Goal: Information Seeking & Learning: Learn about a topic

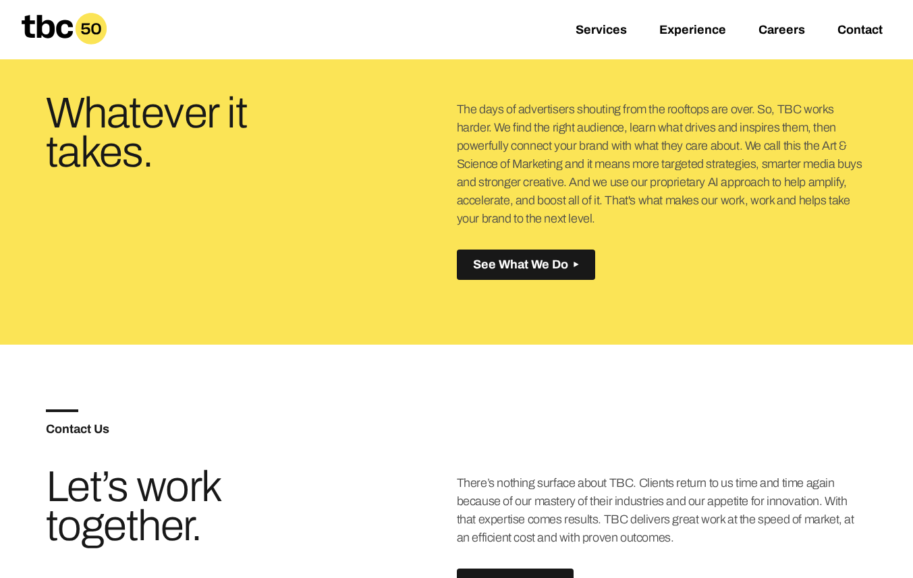
scroll to position [606, 0]
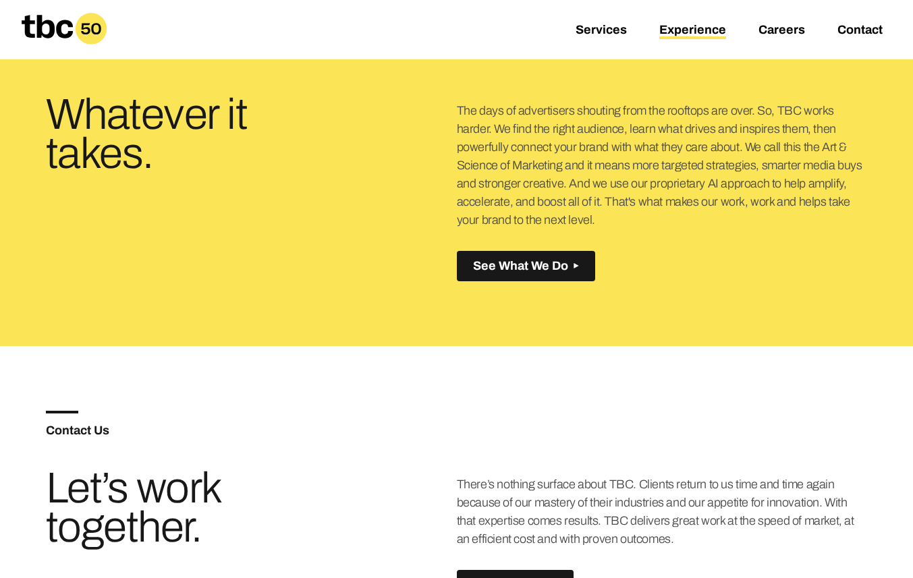
click at [679, 26] on link "Experience" at bounding box center [692, 31] width 67 height 16
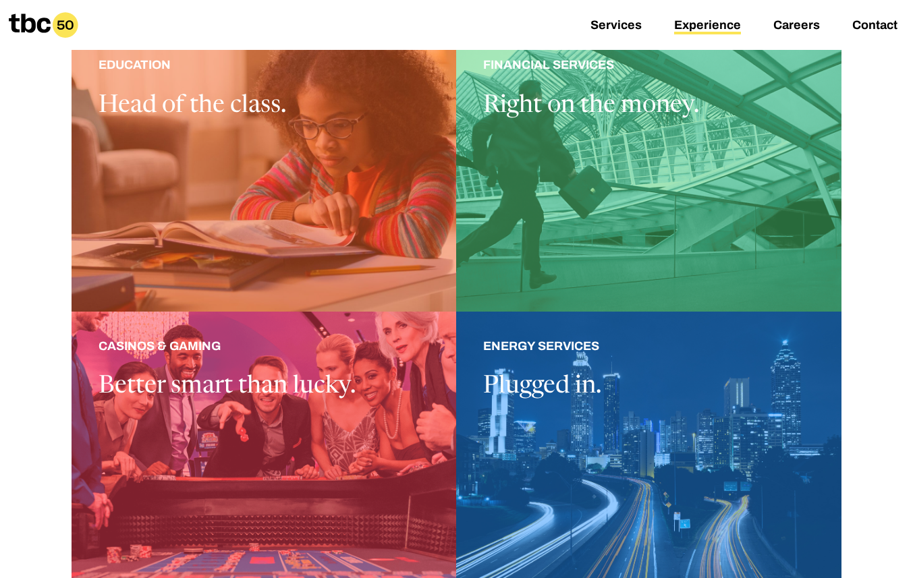
scroll to position [388, 0]
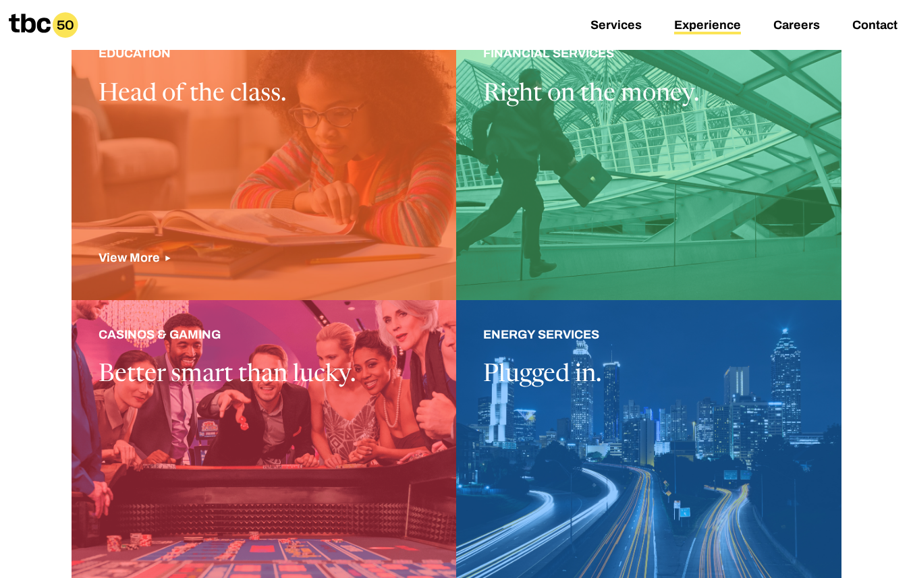
click at [351, 202] on div at bounding box center [263, 159] width 385 height 281
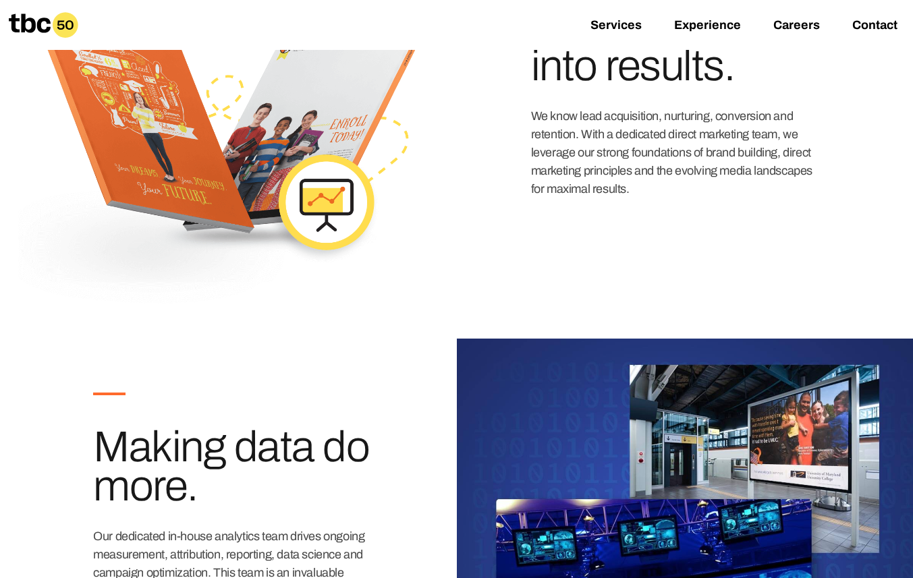
scroll to position [695, 0]
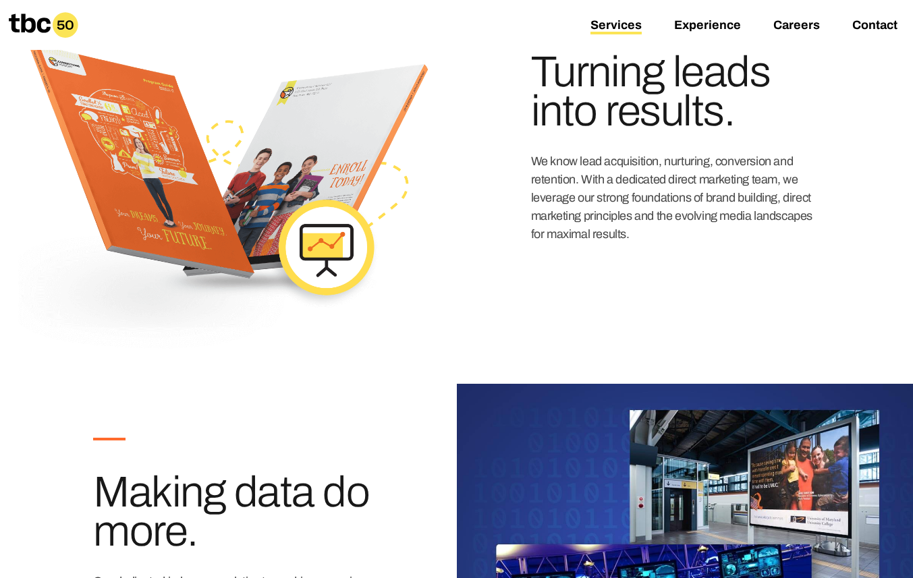
click at [610, 29] on link "Services" at bounding box center [615, 26] width 51 height 16
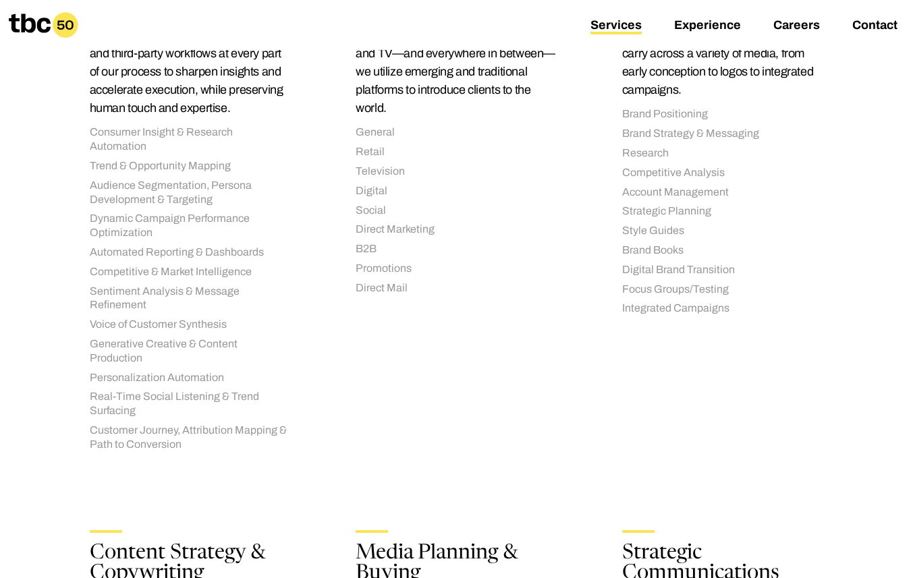
scroll to position [326, 0]
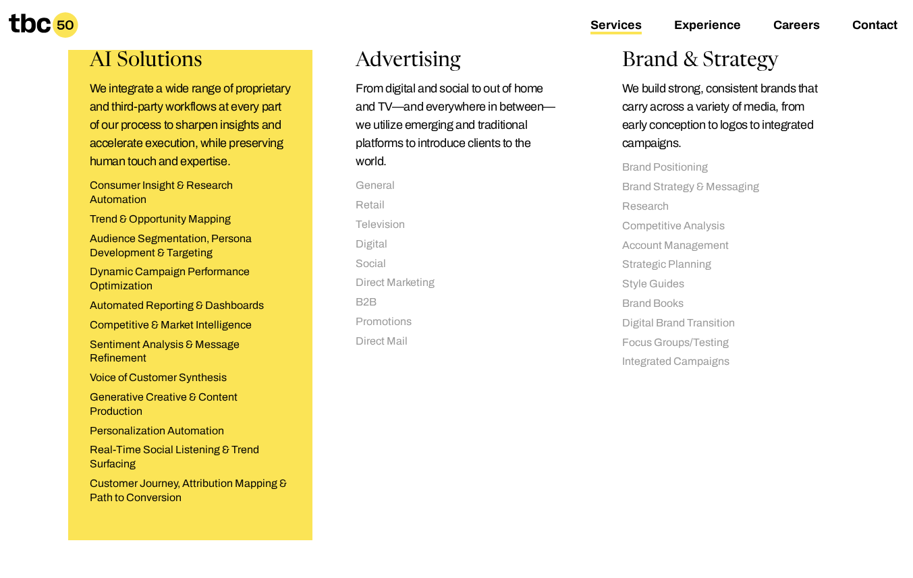
click at [134, 97] on p "We integrate a wide range of proprietary and third-party workflows at every par…" at bounding box center [191, 125] width 202 height 91
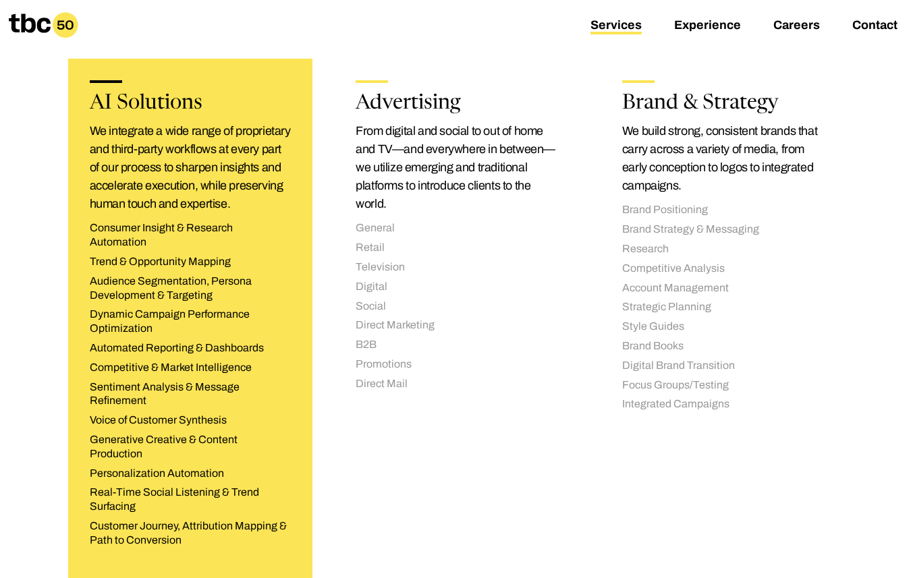
click at [131, 98] on h2 "AI Solutions" at bounding box center [191, 104] width 202 height 20
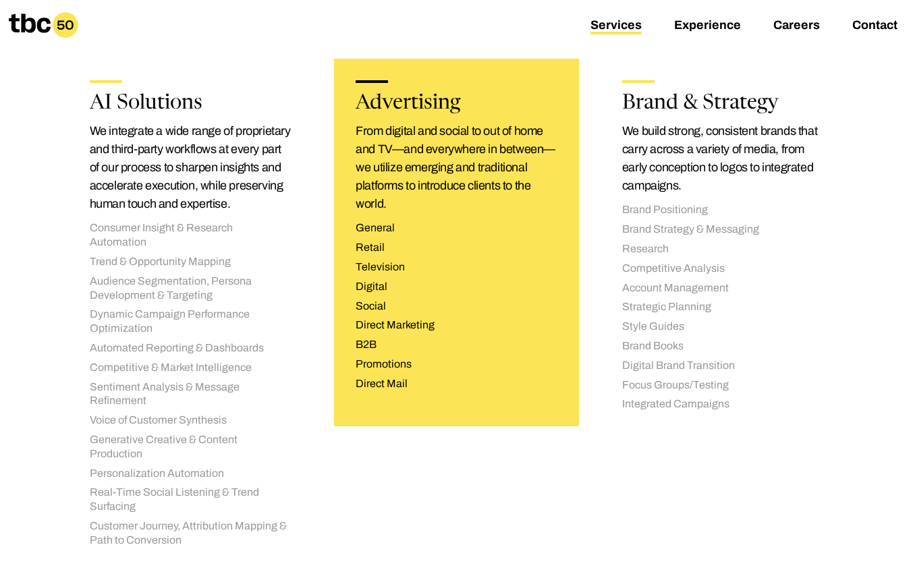
click at [482, 184] on p "From digital and social to out of home and TV—and everywhere in between—we util…" at bounding box center [456, 167] width 202 height 91
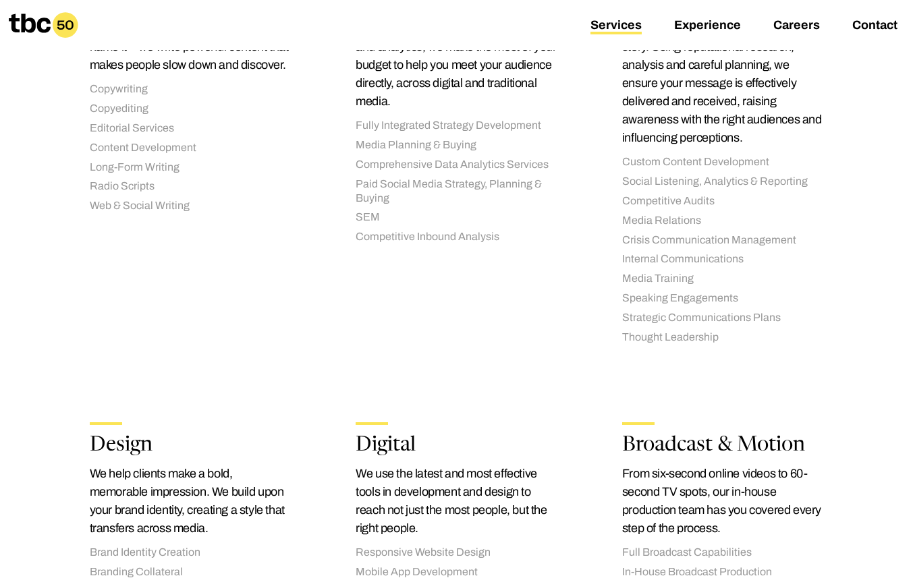
scroll to position [1238, 0]
